Goal: Find specific page/section: Find specific page/section

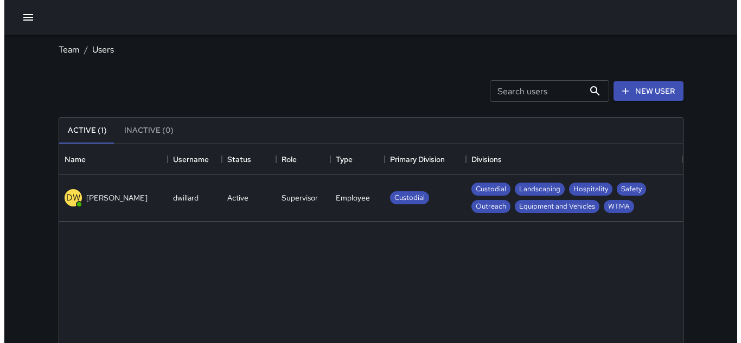
scroll to position [480, 616]
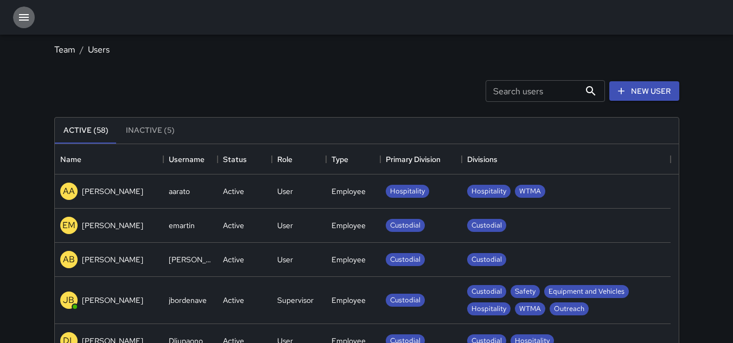
click at [23, 21] on icon "button" at bounding box center [24, 17] width 10 height 7
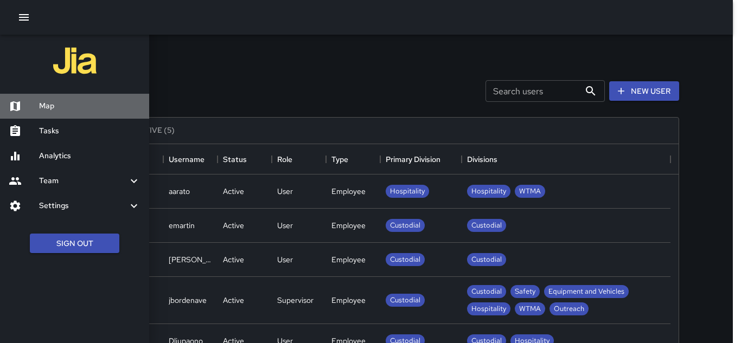
click at [43, 106] on h6 "Map" at bounding box center [89, 106] width 101 height 12
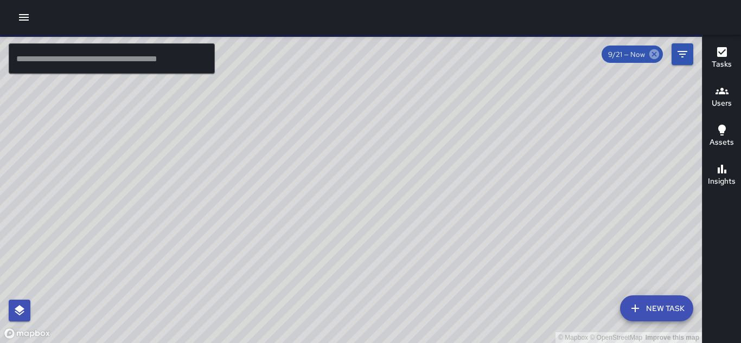
click at [653, 54] on icon at bounding box center [654, 54] width 10 height 10
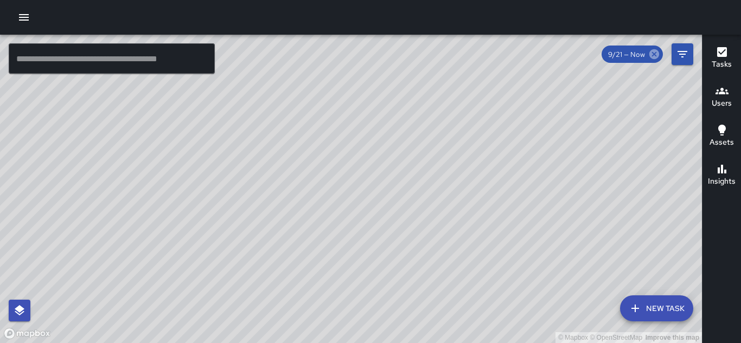
click at [654, 55] on icon at bounding box center [654, 54] width 12 height 12
click at [385, 148] on div "© Mapbox © OpenStreetMap Improve this map" at bounding box center [351, 189] width 702 height 309
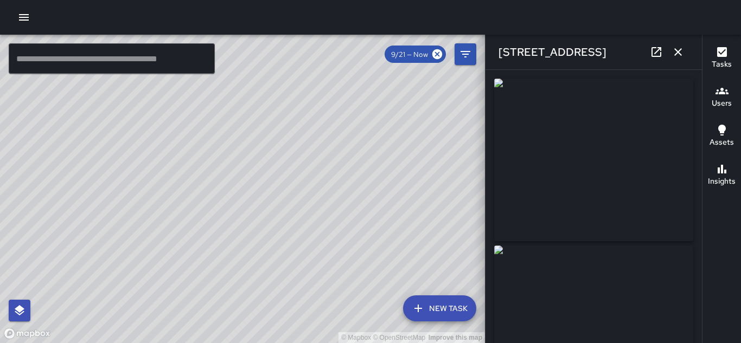
type input "**********"
click at [674, 51] on icon "button" at bounding box center [678, 52] width 13 height 13
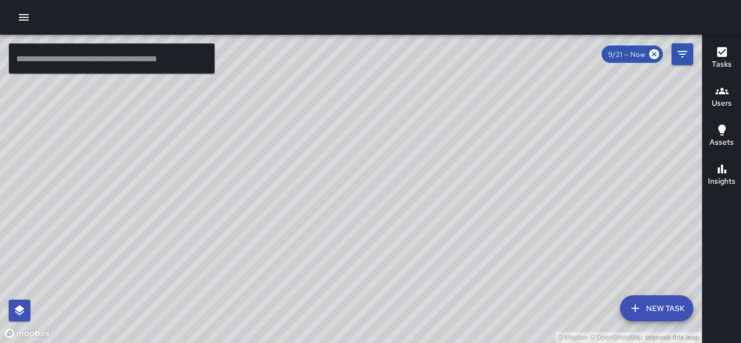
click at [311, 301] on div "© Mapbox © OpenStreetMap Improve this map" at bounding box center [351, 189] width 702 height 309
click at [425, 184] on div "© Mapbox © OpenStreetMap Improve this map" at bounding box center [351, 189] width 702 height 309
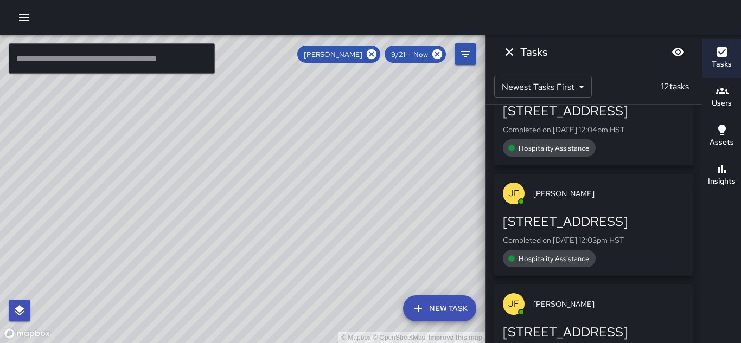
scroll to position [323, 0]
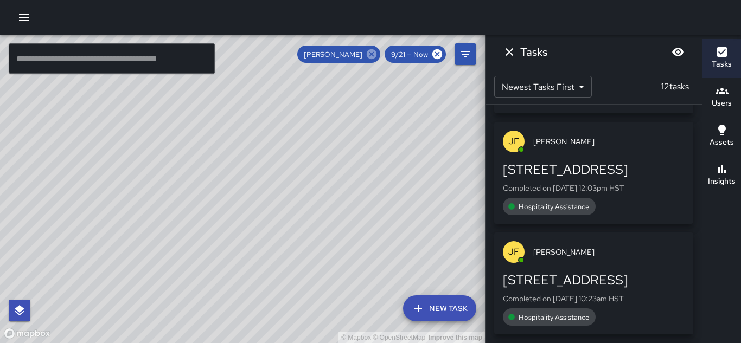
click at [373, 54] on icon at bounding box center [372, 54] width 10 height 10
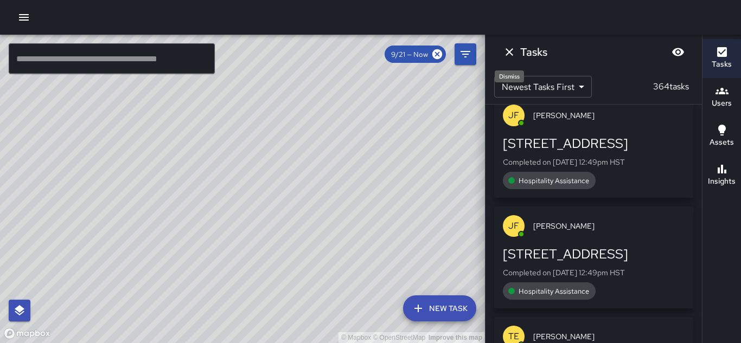
click at [513, 50] on icon "Dismiss" at bounding box center [509, 52] width 13 height 13
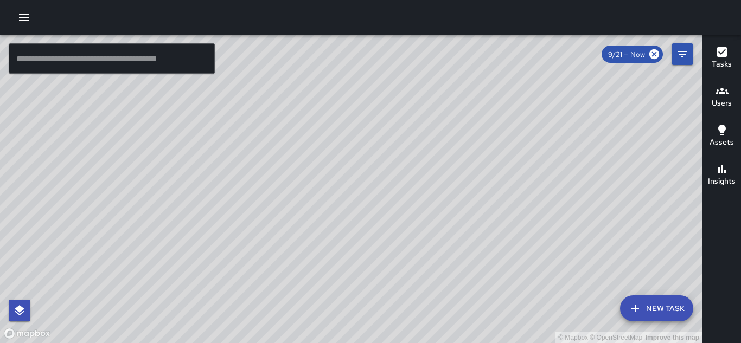
drag, startPoint x: 293, startPoint y: 274, endPoint x: 96, endPoint y: 153, distance: 231.1
click at [96, 153] on div "© Mapbox © OpenStreetMap Improve this map" at bounding box center [351, 189] width 702 height 309
drag, startPoint x: 315, startPoint y: 189, endPoint x: 340, endPoint y: 321, distance: 133.5
click at [341, 327] on div "© Mapbox © OpenStreetMap Improve this map" at bounding box center [351, 189] width 702 height 309
drag, startPoint x: 362, startPoint y: 99, endPoint x: 446, endPoint y: 295, distance: 213.8
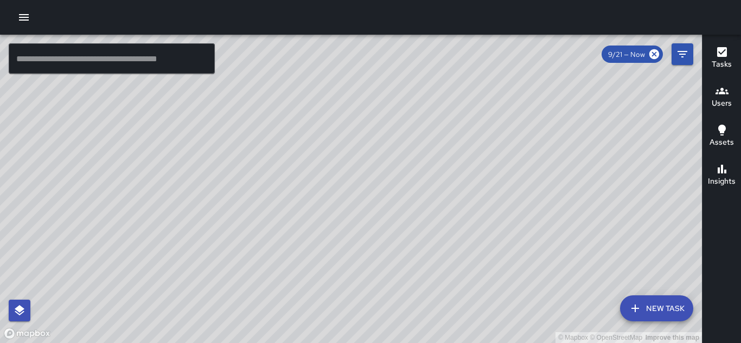
click at [446, 295] on div "© Mapbox © OpenStreetMap Improve this map" at bounding box center [351, 189] width 702 height 309
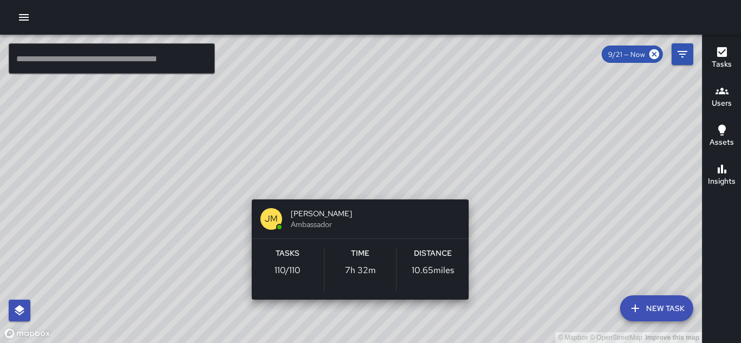
click at [359, 182] on div "© Mapbox © OpenStreetMap Improve this map JM Julian Medina Ambassador Tasks 110…" at bounding box center [351, 189] width 702 height 309
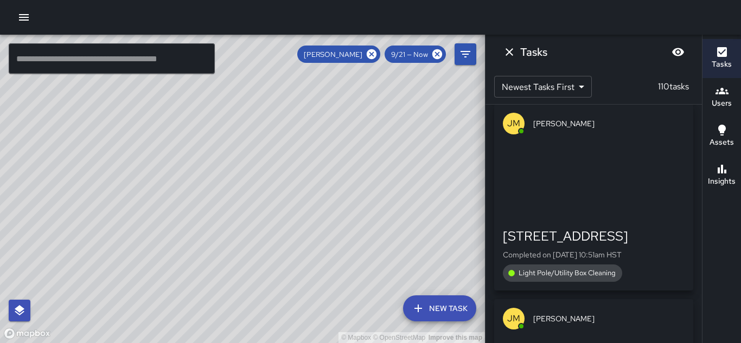
scroll to position [3849, 0]
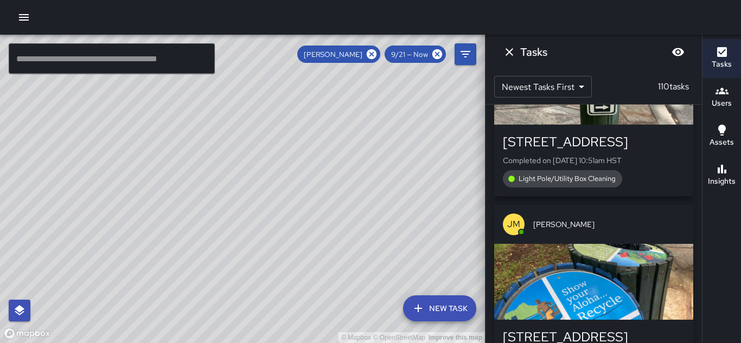
drag, startPoint x: 357, startPoint y: 266, endPoint x: 388, endPoint y: 112, distance: 156.6
click at [388, 112] on div "© Mapbox © OpenStreetMap Improve this map" at bounding box center [242, 189] width 485 height 309
drag, startPoint x: 220, startPoint y: 177, endPoint x: 389, endPoint y: 216, distance: 173.0
click at [389, 216] on div "© Mapbox © OpenStreetMap Improve this map" at bounding box center [242, 189] width 485 height 309
click at [439, 55] on icon at bounding box center [437, 54] width 12 height 12
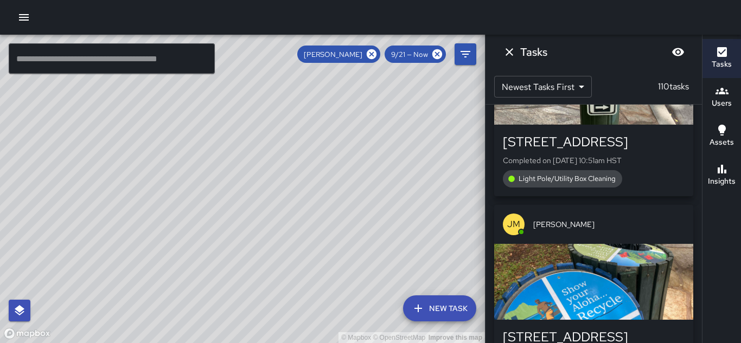
click at [375, 54] on icon at bounding box center [372, 54] width 10 height 10
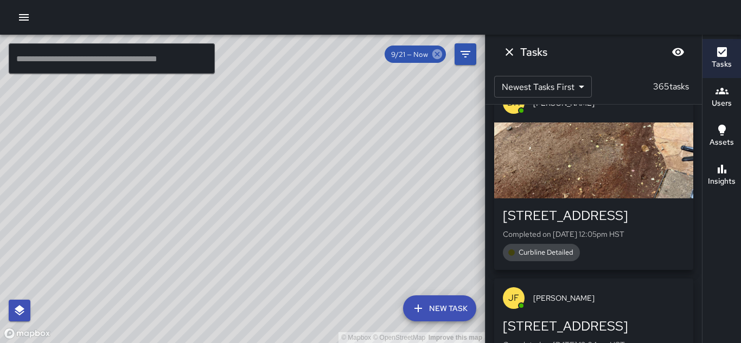
click at [438, 52] on icon at bounding box center [437, 54] width 10 height 10
click at [437, 53] on icon at bounding box center [437, 54] width 10 height 10
click at [467, 53] on icon "Filters" at bounding box center [465, 54] width 13 height 13
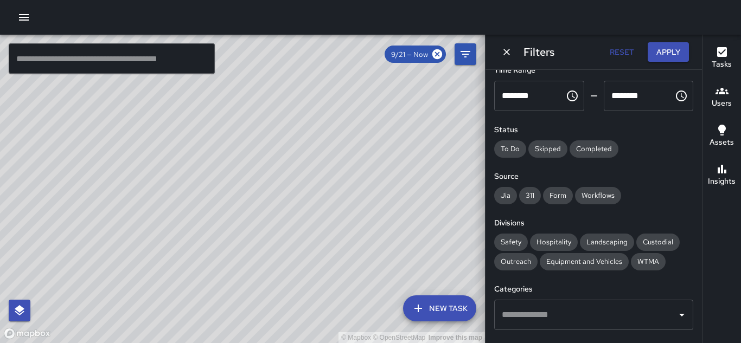
scroll to position [0, 0]
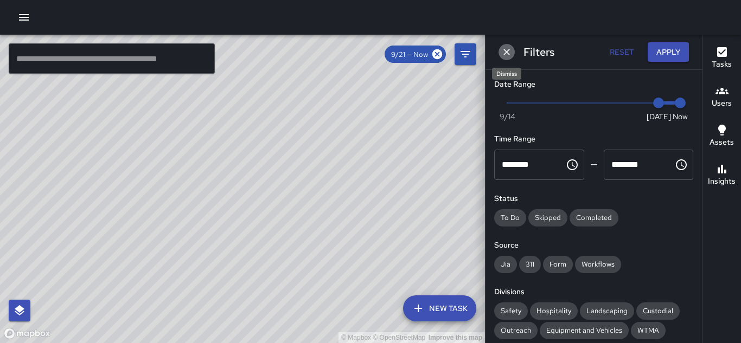
click at [503, 49] on icon "Dismiss" at bounding box center [506, 52] width 11 height 11
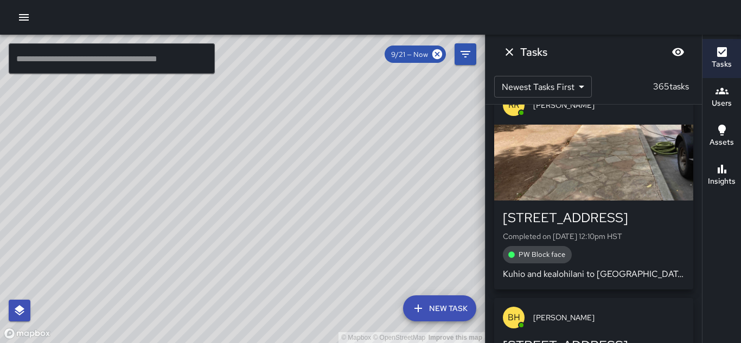
scroll to position [3198, 0]
